Goal: Navigation & Orientation: Find specific page/section

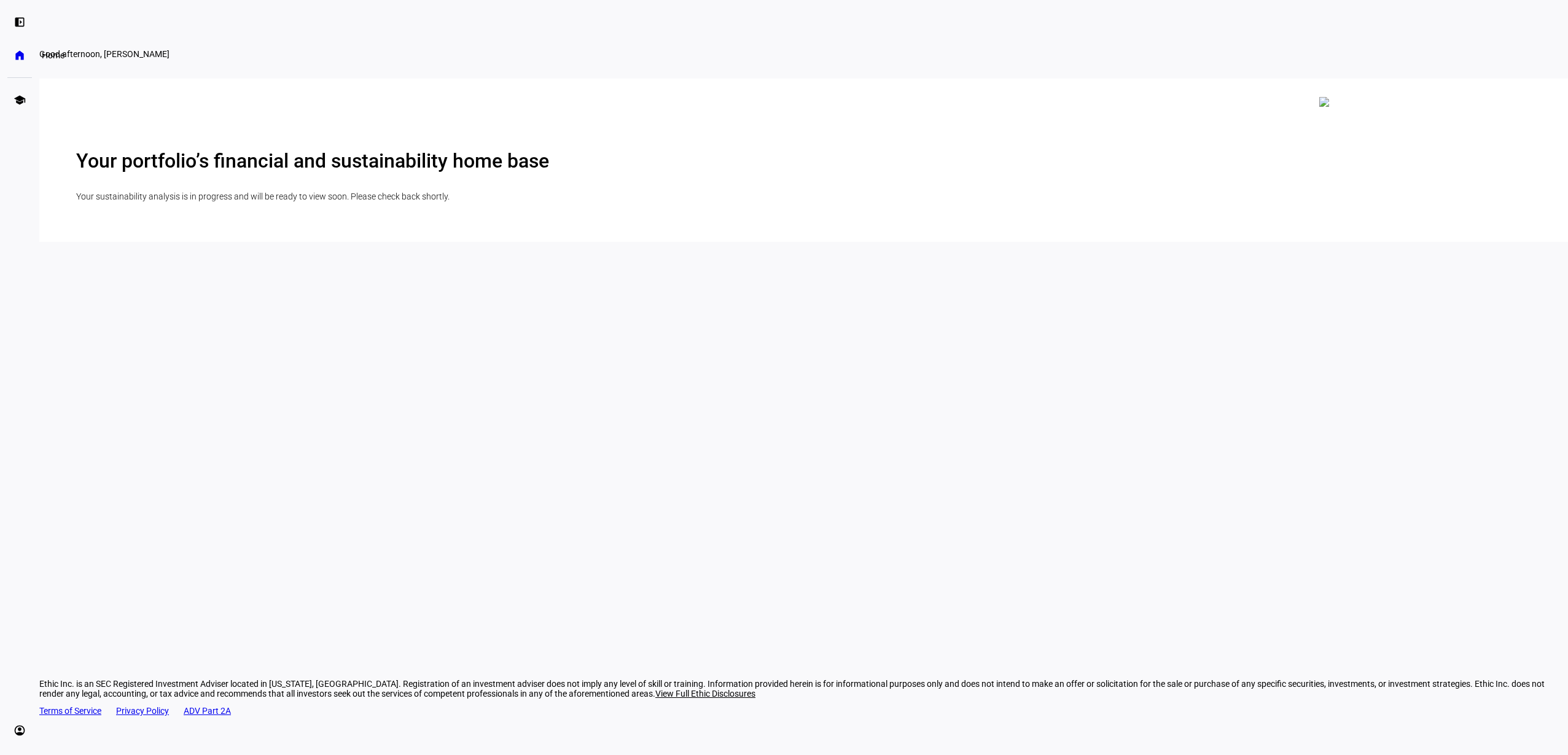
click at [19, 55] on eth-mat-symbol "home" at bounding box center [20, 55] width 12 height 12
drag, startPoint x: 837, startPoint y: 205, endPoint x: 413, endPoint y: 117, distance: 433.0
click at [836, 173] on h2 "Your portfolio’s financial and sustainability home base" at bounding box center [803, 161] width 1455 height 23
click at [15, 99] on eth-mat-symbol "school" at bounding box center [20, 100] width 12 height 12
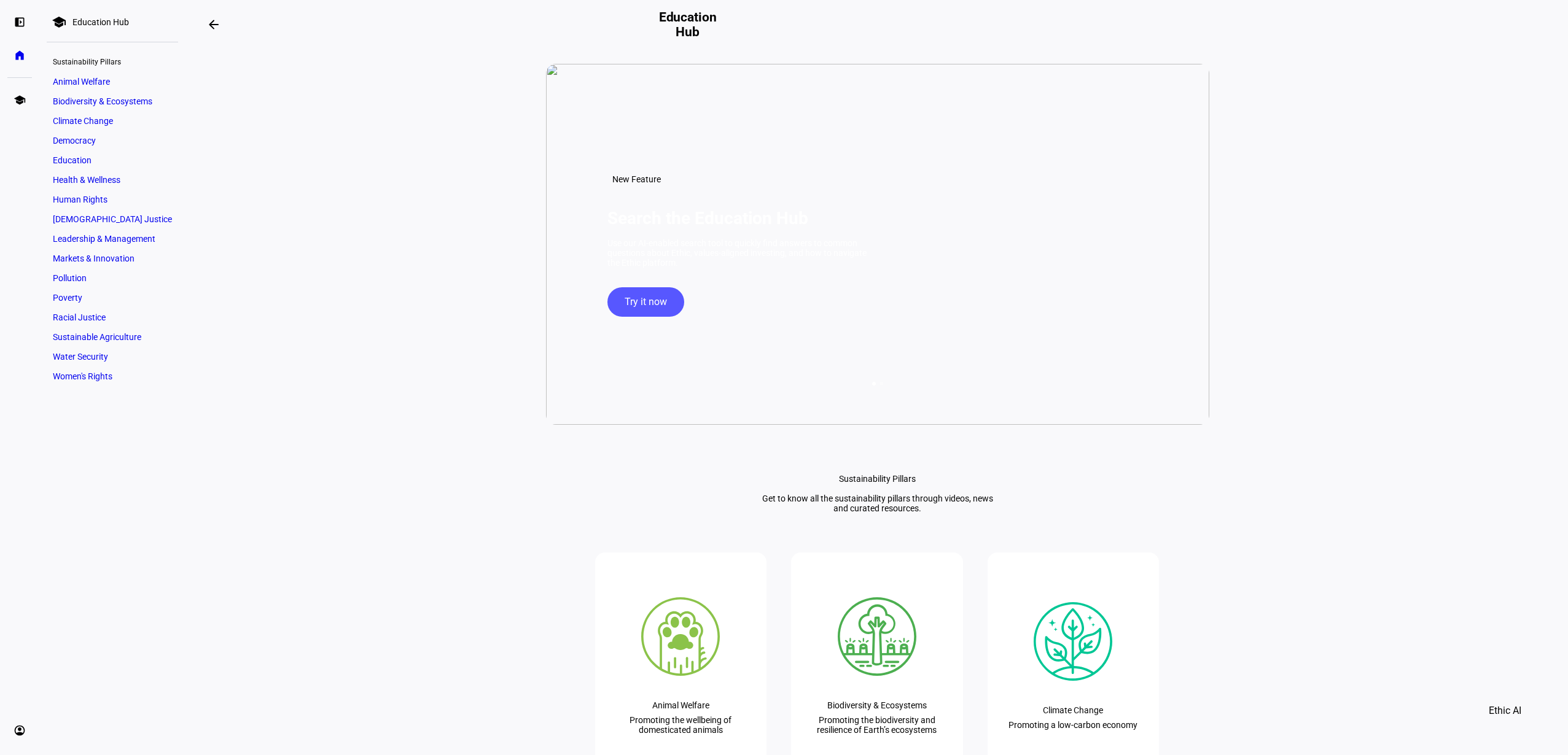
scroll to position [-5, 1]
click at [211, 26] on mat-icon "arrow_backwards" at bounding box center [213, 24] width 14 height 14
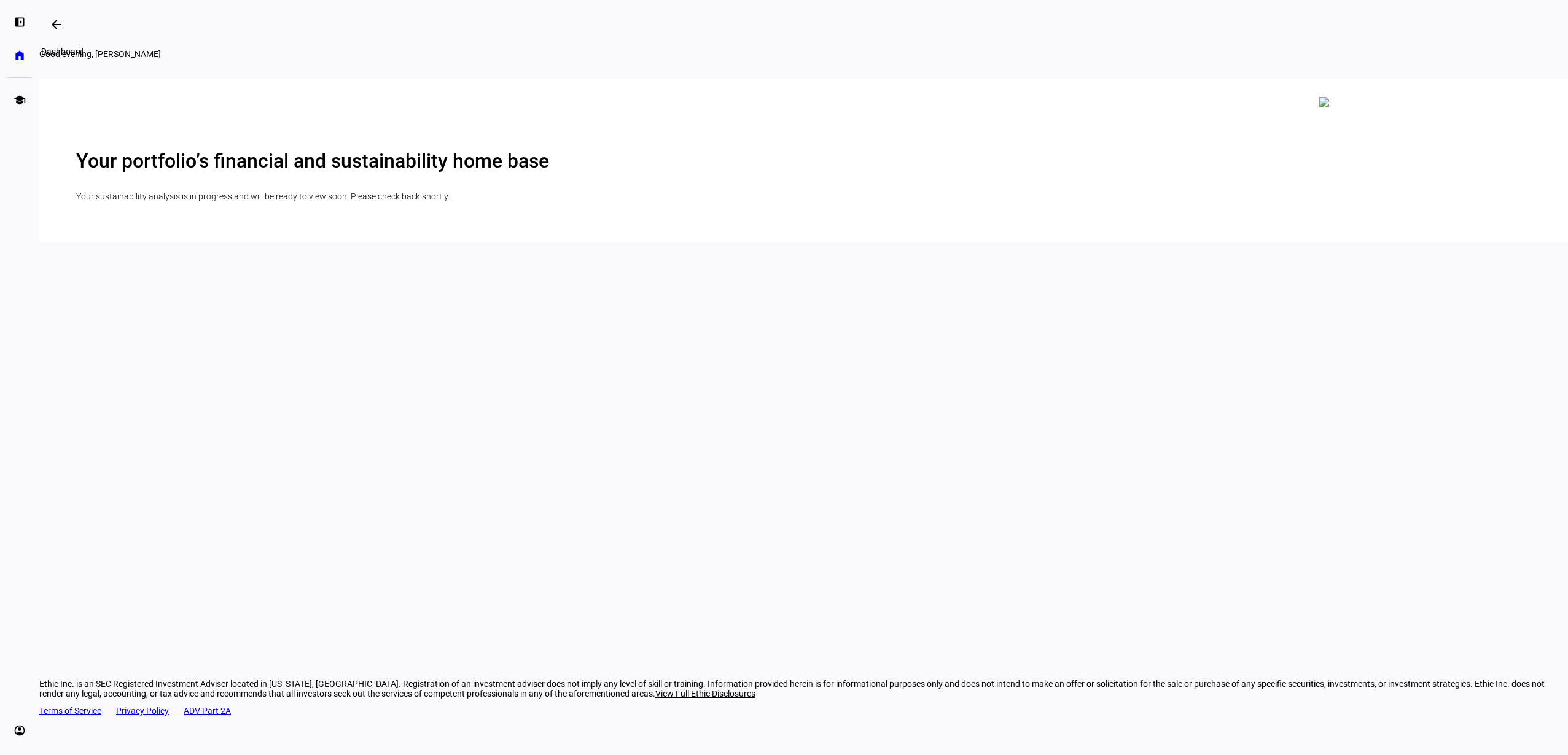
click at [60, 25] on mat-icon "arrow_backwards" at bounding box center [56, 24] width 14 height 14
